Goal: Task Accomplishment & Management: Manage account settings

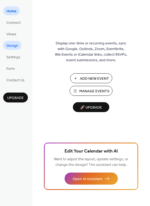
click at [18, 46] on link "Design" at bounding box center [12, 45] width 18 height 9
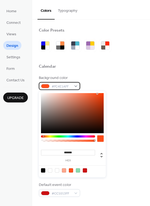
click at [47, 88] on div at bounding box center [45, 86] width 9 height 4
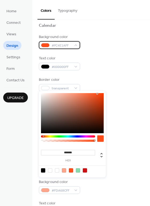
scroll to position [54, 0]
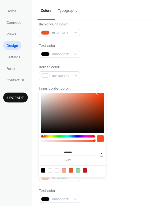
click at [69, 108] on div "******* hex" at bounding box center [72, 134] width 67 height 87
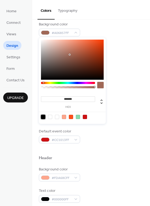
click at [43, 117] on div at bounding box center [43, 117] width 4 height 4
click at [65, 118] on div at bounding box center [64, 117] width 4 height 4
type input "*******"
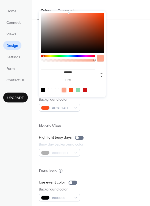
scroll to position [214, 0]
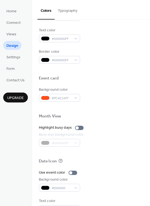
click at [127, 47] on div "Background color #FDA68CFF Text color #000000FF Border color #000000FF" at bounding box center [91, 35] width 105 height 58
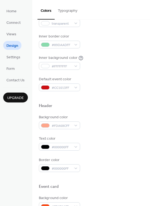
scroll to position [95, 0]
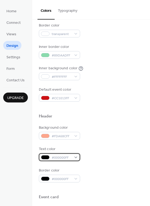
click at [77, 158] on div "#000000FF" at bounding box center [59, 158] width 41 height 8
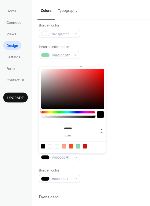
click at [50, 113] on div at bounding box center [68, 112] width 54 height 2
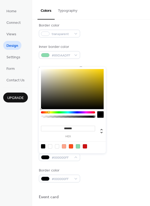
drag, startPoint x: 50, startPoint y: 113, endPoint x: 49, endPoint y: 116, distance: 3.1
click at [49, 116] on div at bounding box center [68, 115] width 54 height 9
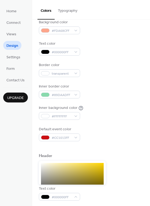
scroll to position [69, 0]
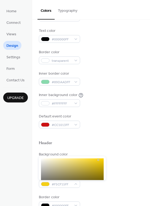
click at [98, 160] on div at bounding box center [72, 179] width 63 height 40
type input "*******"
click at [101, 160] on div at bounding box center [72, 179] width 63 height 40
click at [125, 163] on div "Background color #FDA68CFF" at bounding box center [91, 159] width 105 height 15
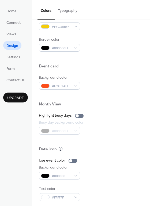
scroll to position [229, 0]
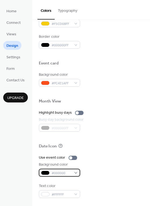
click at [74, 174] on div "#000000" at bounding box center [59, 173] width 41 height 8
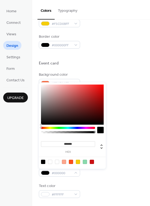
type input "*******"
click at [94, 95] on div at bounding box center [72, 105] width 63 height 40
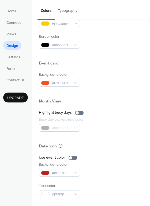
click at [113, 182] on div "Use event color Background color #BE1F1FFF Text color #FFFFFF" at bounding box center [91, 176] width 105 height 43
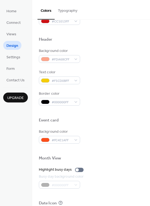
scroll to position [122, 0]
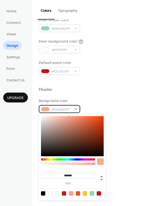
click at [74, 111] on div "#FDA68CFF" at bounding box center [59, 109] width 41 height 8
click at [42, 193] on div at bounding box center [43, 194] width 4 height 4
type input "*******"
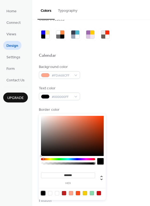
scroll to position [0, 0]
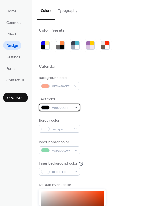
click at [75, 108] on div "#000000FF" at bounding box center [59, 108] width 41 height 8
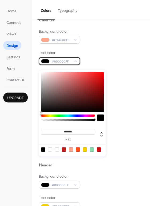
scroll to position [27, 0]
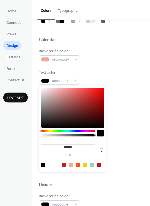
click at [51, 132] on div at bounding box center [68, 131] width 54 height 2
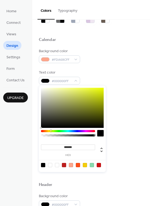
type input "*******"
click at [100, 89] on div at bounding box center [72, 108] width 63 height 40
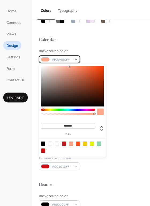
click at [76, 62] on div "#FDA68CFF" at bounding box center [59, 59] width 41 height 8
click at [44, 144] on div at bounding box center [43, 144] width 4 height 4
type input "*******"
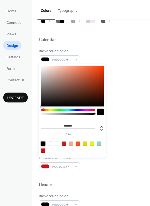
click at [125, 94] on div "Border color transparent" at bounding box center [91, 98] width 105 height 15
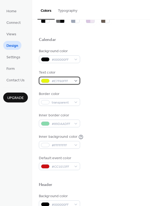
click at [76, 81] on div "#E7F60FFF" at bounding box center [59, 81] width 41 height 8
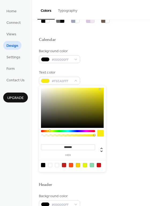
click at [50, 132] on div at bounding box center [68, 134] width 54 height 9
click at [95, 90] on div at bounding box center [72, 108] width 63 height 40
click at [91, 94] on div at bounding box center [72, 108] width 63 height 40
click at [102, 88] on div at bounding box center [72, 108] width 63 height 40
click at [99, 133] on div at bounding box center [100, 133] width 6 height 6
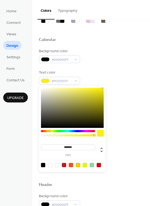
click at [101, 134] on div at bounding box center [100, 133] width 6 height 6
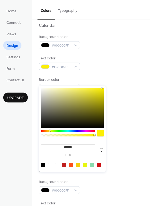
scroll to position [54, 0]
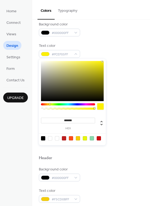
click at [79, 138] on div at bounding box center [78, 138] width 4 height 4
type input "*******"
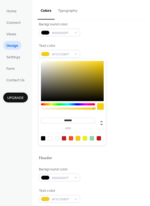
click at [133, 129] on div "Default event color #CC1013FF" at bounding box center [91, 136] width 105 height 15
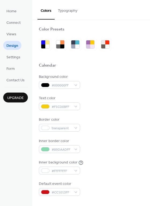
scroll to position [0, 0]
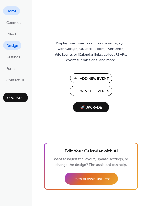
click at [14, 45] on span "Design" at bounding box center [12, 46] width 12 height 6
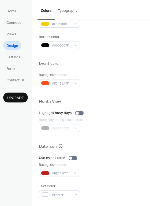
scroll to position [229, 0]
click at [68, 127] on div "#000000FF" at bounding box center [62, 128] width 46 height 8
click at [76, 129] on div "#000000FF" at bounding box center [62, 128] width 46 height 8
click at [81, 114] on div at bounding box center [79, 113] width 9 height 4
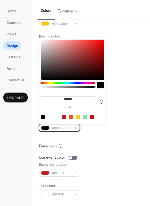
click at [76, 127] on div "#000000FF" at bounding box center [59, 128] width 41 height 8
click at [57, 84] on div at bounding box center [68, 83] width 54 height 2
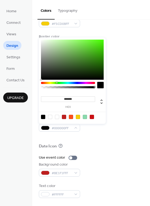
type input "*******"
click at [95, 45] on div at bounding box center [72, 60] width 63 height 40
click at [119, 110] on div at bounding box center [91, 108] width 105 height 4
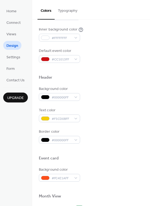
scroll to position [122, 0]
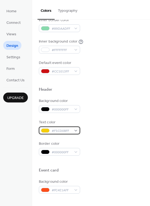
click at [77, 131] on div "#F5CD0BFF" at bounding box center [59, 131] width 41 height 8
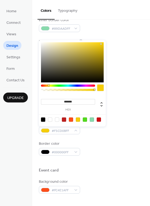
click at [44, 119] on div at bounding box center [43, 120] width 4 height 4
type input "*******"
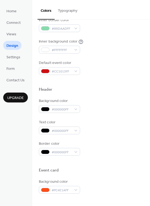
click at [119, 165] on div at bounding box center [91, 162] width 105 height 12
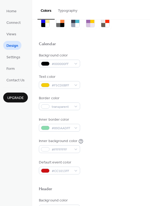
scroll to position [0, 0]
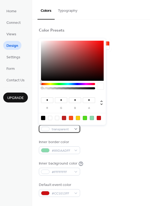
click at [77, 128] on div "transparent" at bounding box center [59, 129] width 41 height 8
click at [50, 118] on div at bounding box center [50, 118] width 4 height 4
click at [112, 152] on div "Inner border color #89DAADFF" at bounding box center [91, 147] width 105 height 15
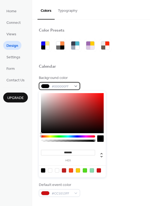
click at [75, 86] on div "#000000FF" at bounding box center [59, 86] width 41 height 8
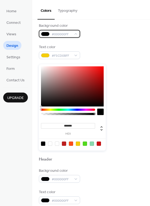
scroll to position [54, 0]
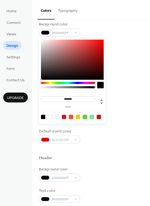
click at [57, 118] on div at bounding box center [57, 117] width 4 height 4
type input "*******"
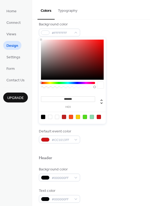
click at [116, 140] on div "Default event color #CC1013FF" at bounding box center [91, 136] width 105 height 15
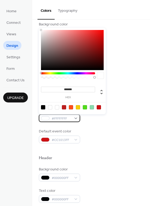
click at [76, 119] on div "#FFFFFFFF" at bounding box center [59, 118] width 41 height 8
click at [42, 109] on div at bounding box center [43, 107] width 4 height 4
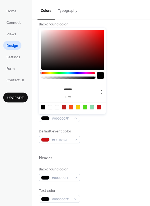
click at [50, 109] on div at bounding box center [50, 107] width 4 height 4
type input "*"
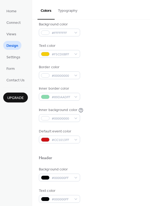
click at [98, 146] on div at bounding box center [91, 150] width 105 height 12
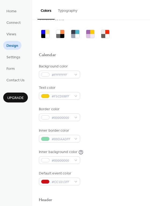
scroll to position [0, 0]
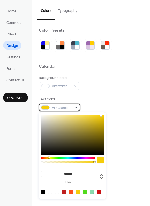
click at [76, 106] on div "#F5CD0BFF" at bounding box center [59, 108] width 41 height 8
click at [44, 191] on div at bounding box center [43, 192] width 4 height 4
type input "*******"
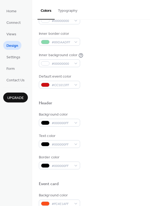
scroll to position [107, 0]
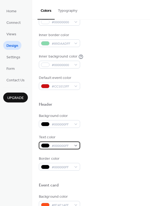
click at [76, 146] on div "#000000FF" at bounding box center [59, 146] width 41 height 8
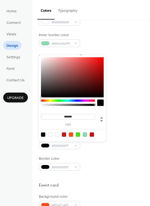
click at [50, 101] on div at bounding box center [68, 101] width 54 height 2
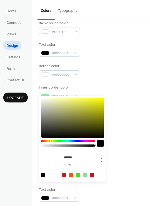
scroll to position [54, 0]
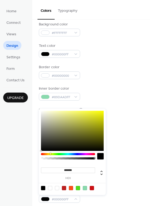
type input "*******"
click at [101, 113] on div at bounding box center [72, 131] width 63 height 40
click at [101, 159] on div at bounding box center [100, 156] width 6 height 6
click at [129, 177] on div "Background color #000000FF" at bounding box center [91, 174] width 105 height 15
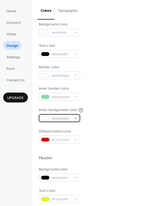
click at [77, 118] on div "#00000000" at bounding box center [59, 118] width 41 height 8
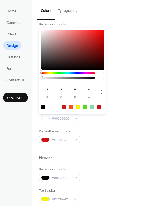
click at [78, 109] on div at bounding box center [78, 107] width 4 height 4
type input "***"
type input "**"
type input "*"
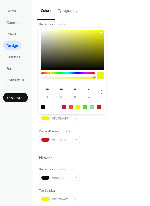
click at [78, 109] on div at bounding box center [78, 107] width 4 height 4
click at [58, 109] on div at bounding box center [57, 107] width 4 height 4
type input "***"
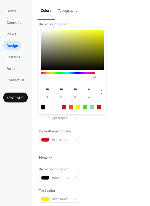
scroll to position [0, 0]
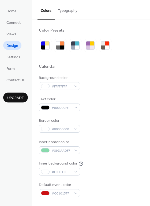
click at [113, 162] on div "Inner background color #FFFFFFFF" at bounding box center [91, 168] width 105 height 15
click at [76, 87] on div "#FFFFFFFF" at bounding box center [59, 86] width 41 height 8
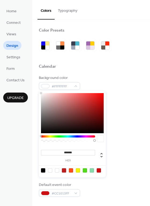
type input "*******"
click at [81, 100] on div at bounding box center [72, 113] width 63 height 40
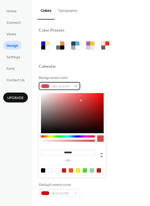
click at [76, 87] on div "#D14C4CFF" at bounding box center [59, 86] width 41 height 8
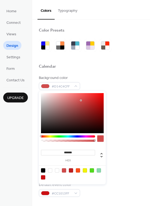
click at [84, 170] on div at bounding box center [85, 171] width 4 height 4
type input "*******"
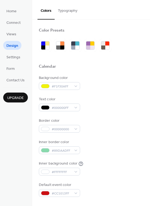
click at [119, 161] on div "Inner background color #FFFFFFFF" at bounding box center [91, 168] width 105 height 15
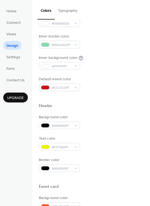
scroll to position [107, 0]
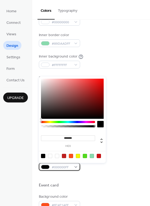
click at [74, 169] on div "#000000FF" at bounding box center [59, 167] width 41 height 8
click at [57, 157] on div at bounding box center [57, 156] width 4 height 4
type input "*******"
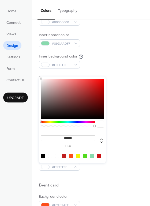
click at [98, 179] on div at bounding box center [91, 177] width 105 height 12
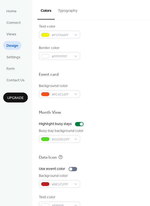
scroll to position [229, 0]
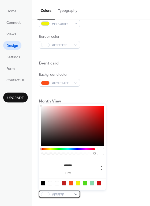
click at [74, 195] on div "#FFFFFF" at bounding box center [59, 195] width 41 height 8
click at [43, 183] on div at bounding box center [43, 183] width 4 height 4
type input "*******"
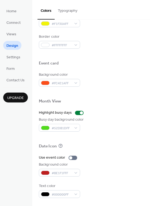
click at [121, 173] on div "Background color #BE1F1FFF" at bounding box center [91, 169] width 105 height 15
